Goal: Task Accomplishment & Management: Manage account settings

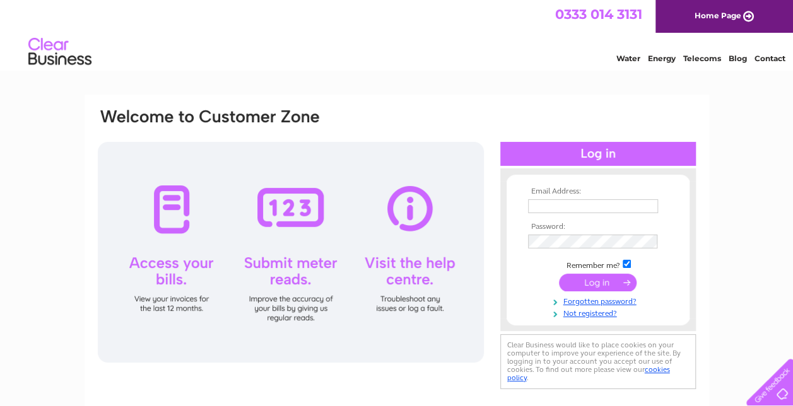
type input "[EMAIL_ADDRESS][DOMAIN_NAME]"
click at [598, 277] on input "submit" at bounding box center [598, 283] width 78 height 18
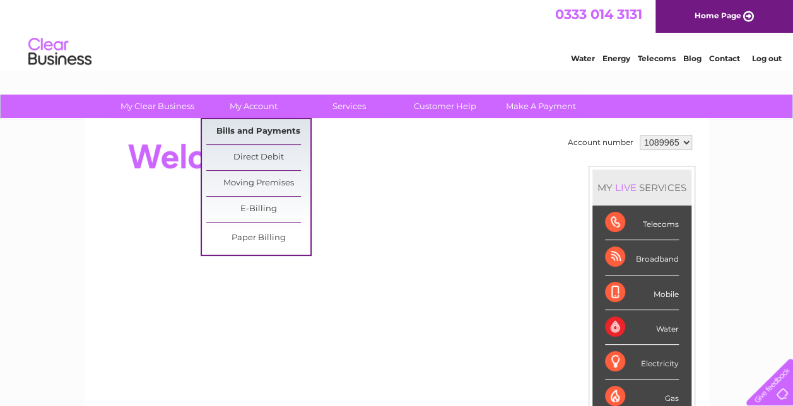
click at [259, 132] on link "Bills and Payments" at bounding box center [258, 131] width 104 height 25
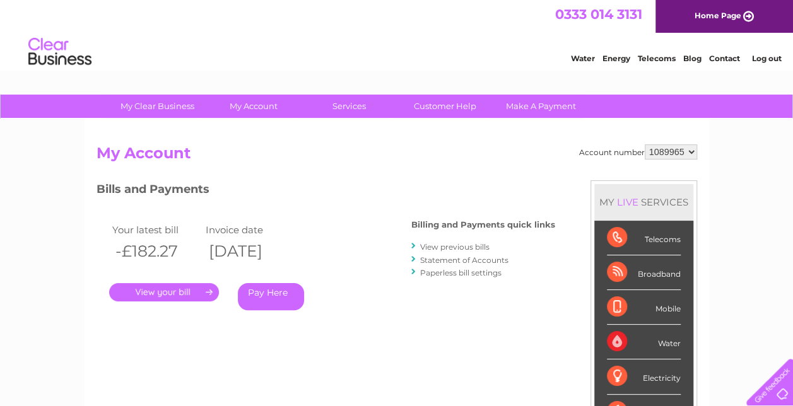
click at [666, 155] on select "1089965 3023012" at bounding box center [671, 151] width 52 height 15
select select "3023012"
click at [645, 144] on select "1089965 3023012" at bounding box center [671, 151] width 52 height 15
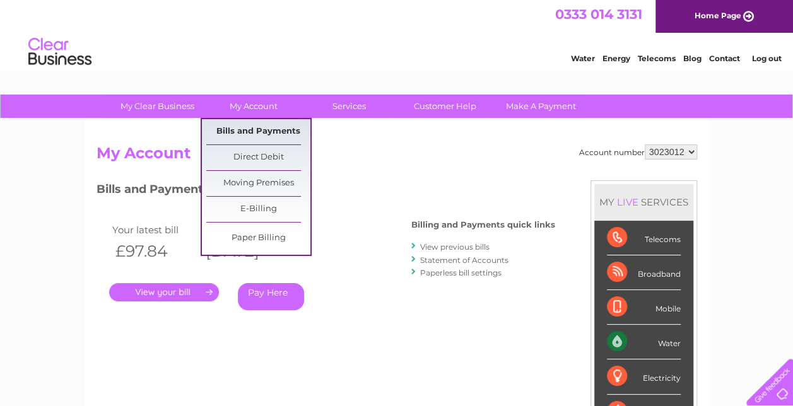
click at [262, 136] on link "Bills and Payments" at bounding box center [258, 131] width 104 height 25
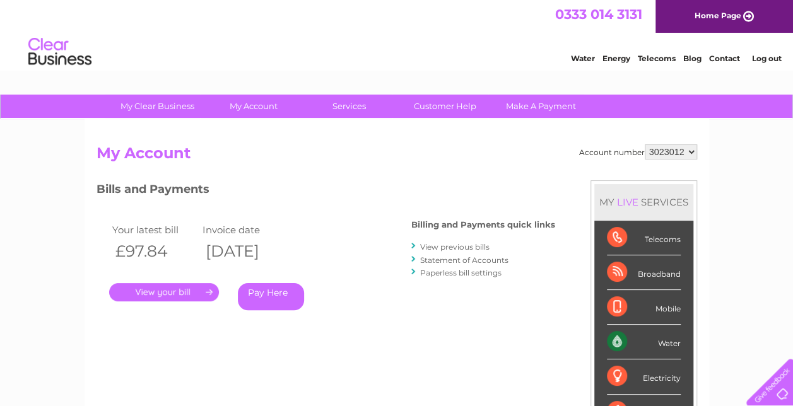
click at [429, 246] on link "View previous bills" at bounding box center [454, 246] width 69 height 9
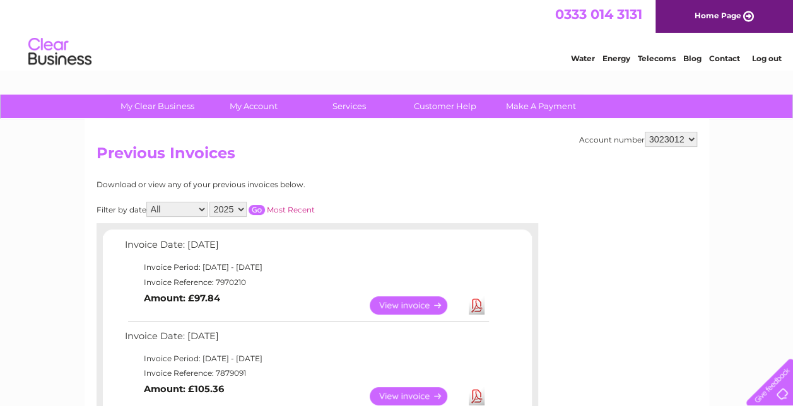
scroll to position [63, 0]
